Goal: Task Accomplishment & Management: Use online tool/utility

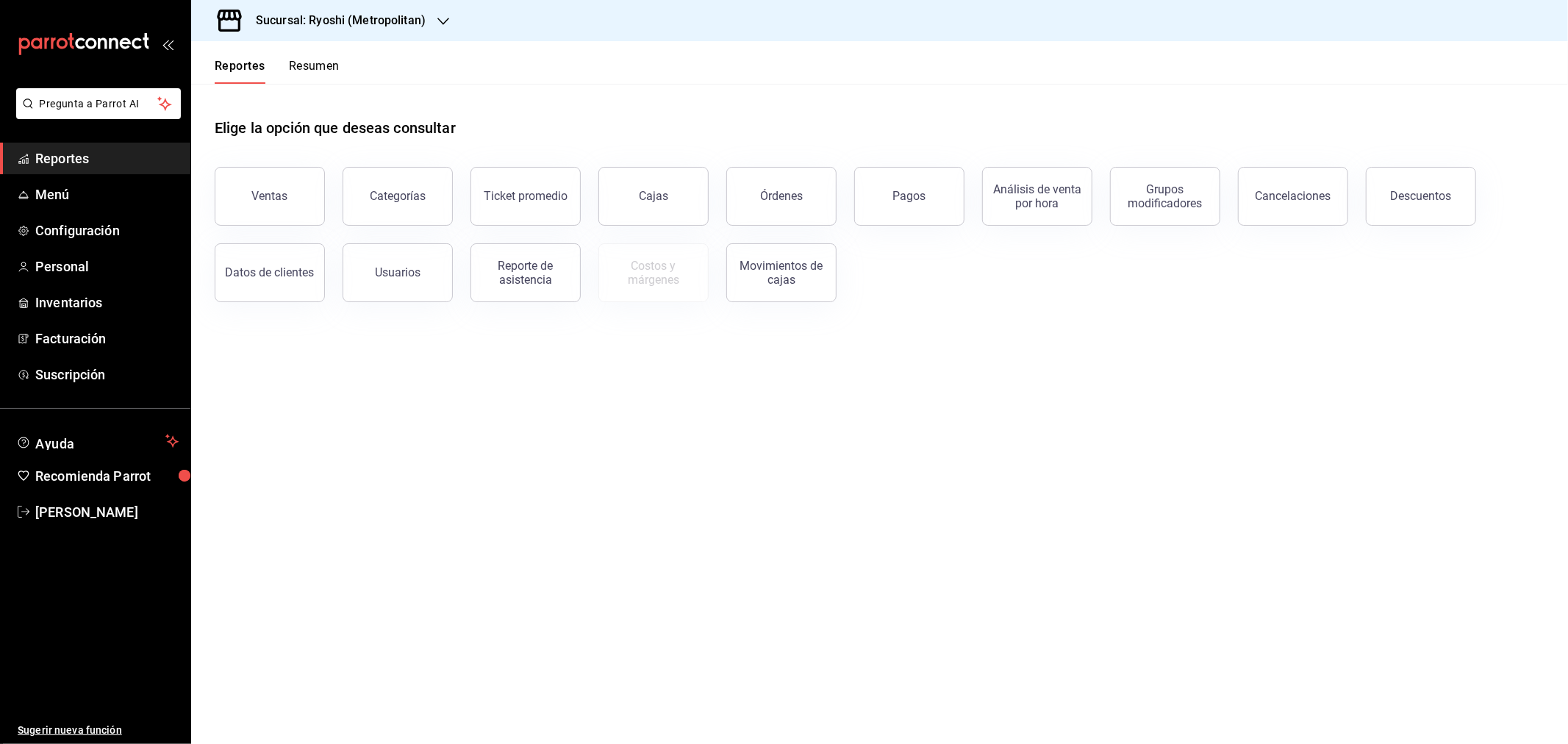
drag, startPoint x: 1288, startPoint y: 444, endPoint x: 1132, endPoint y: 363, distance: 175.8
click at [1288, 444] on main "Elige la opción que deseas consultar Ventas Categorías Ticket promedio Cajas Ór…" at bounding box center [880, 413] width 1377 height 660
click at [74, 233] on span "Configuración" at bounding box center [107, 230] width 143 height 20
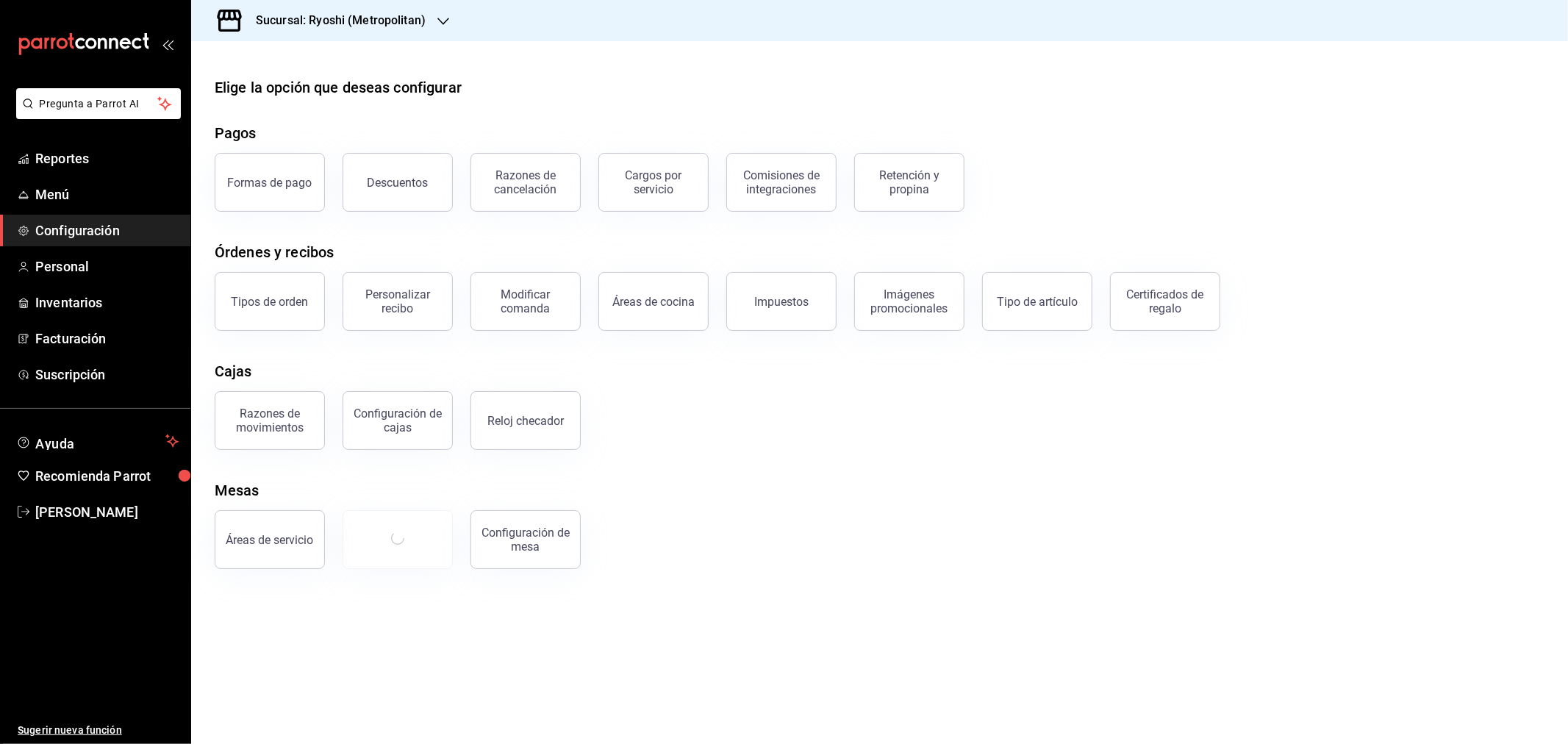
click at [1180, 308] on div "Certificados de regalo" at bounding box center [1165, 300] width 91 height 28
